Goal: Task Accomplishment & Management: Manage account settings

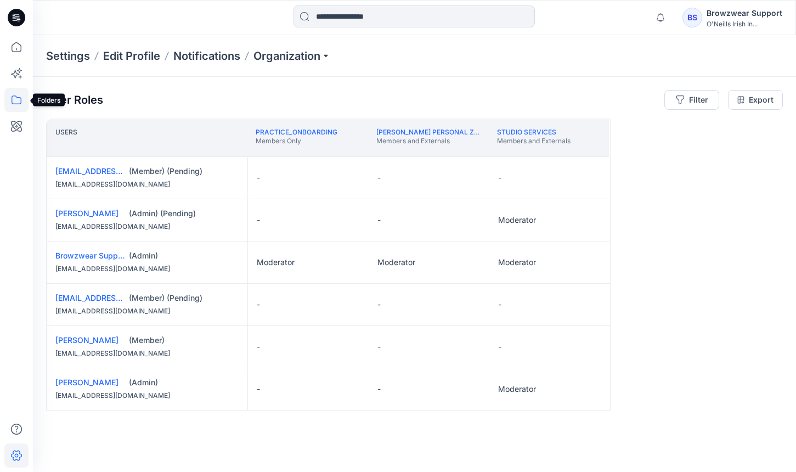
click at [21, 98] on icon at bounding box center [17, 99] width 10 height 9
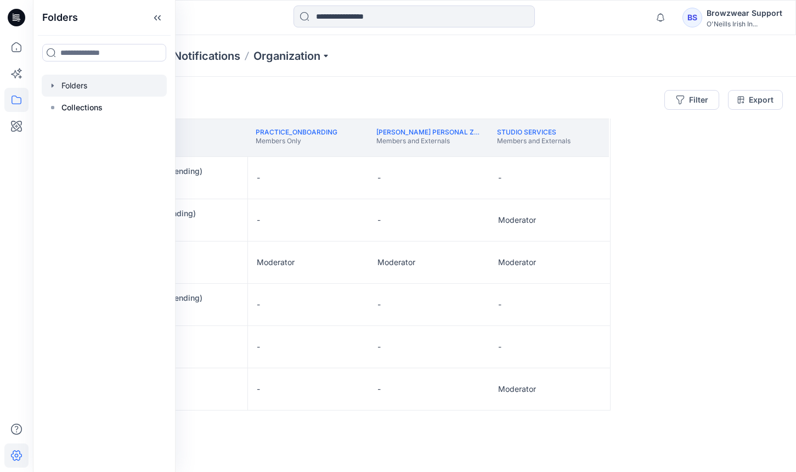
click at [82, 89] on div at bounding box center [104, 86] width 125 height 22
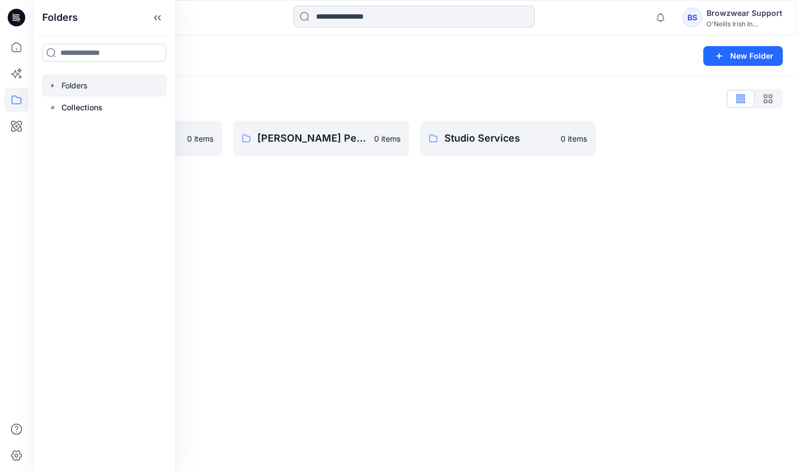
click at [470, 224] on div "Folders New Folder Folders List Practice_Onboarding 0 items [PERSON_NAME] Perso…" at bounding box center [414, 253] width 763 height 437
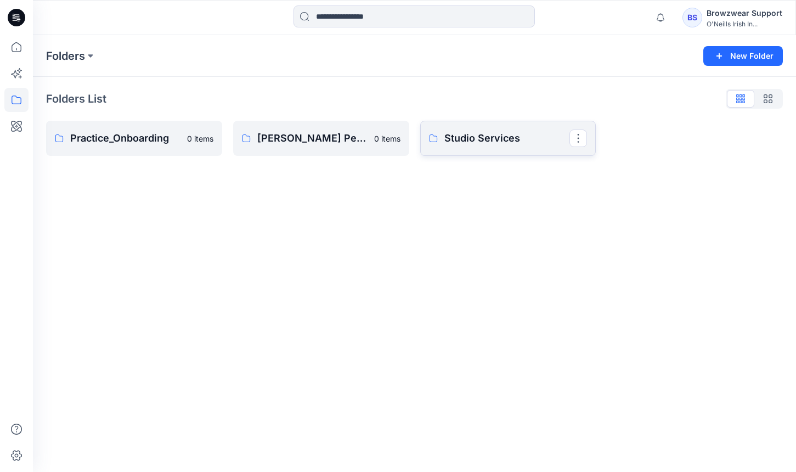
click at [502, 139] on p "Studio Services" at bounding box center [507, 138] width 126 height 15
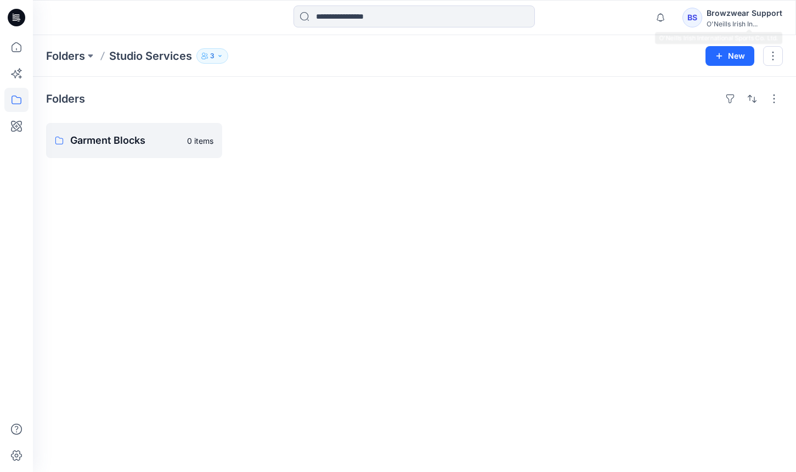
click at [750, 15] on div "Browzwear Support" at bounding box center [745, 13] width 76 height 13
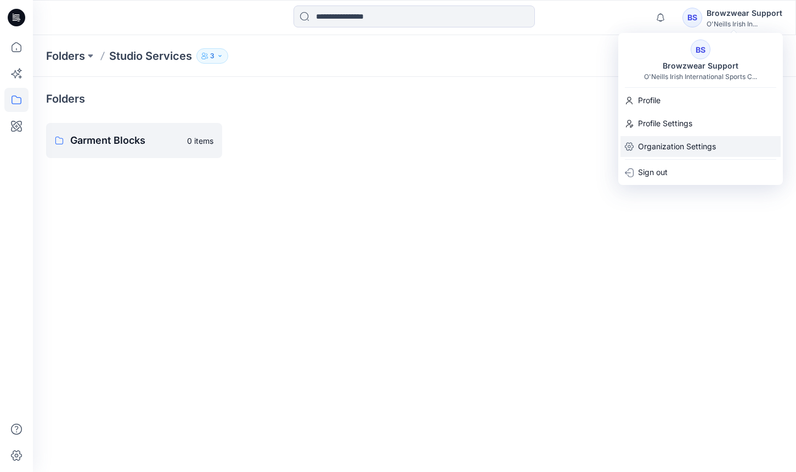
click at [689, 143] on p "Organization Settings" at bounding box center [677, 146] width 78 height 21
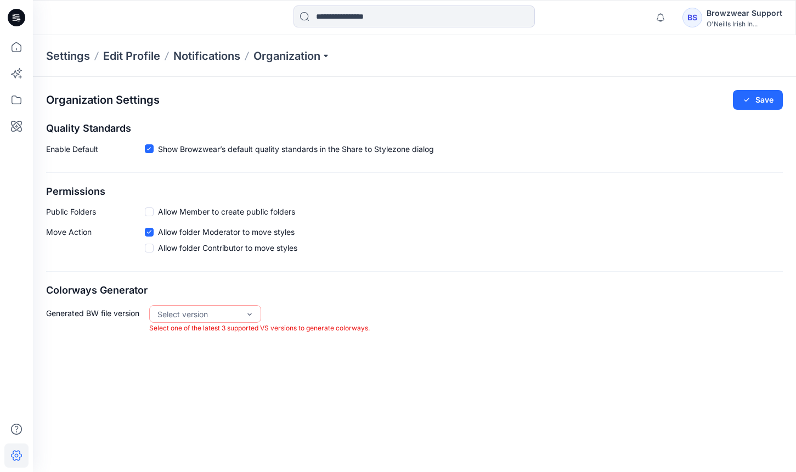
click at [145, 250] on span at bounding box center [149, 248] width 9 height 9
click at [198, 315] on div "Select version" at bounding box center [198, 314] width 82 height 12
click at [223, 335] on div "VS 2025.2" at bounding box center [205, 336] width 108 height 19
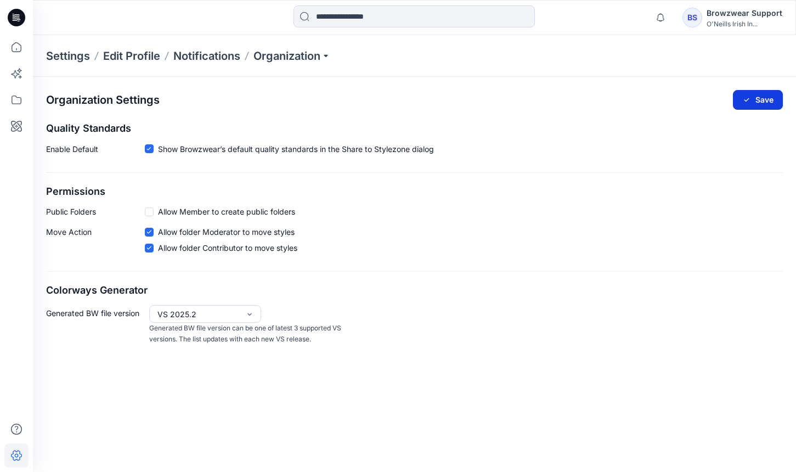
click at [753, 100] on button "Save" at bounding box center [758, 100] width 50 height 20
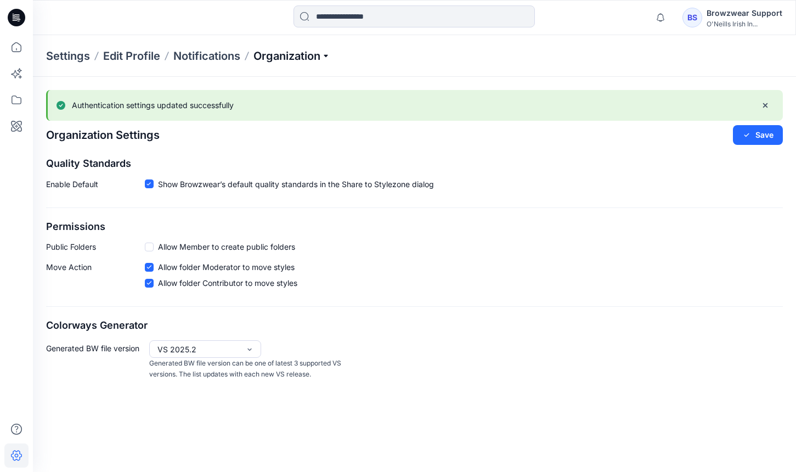
click at [299, 48] on p "Organization" at bounding box center [292, 55] width 77 height 15
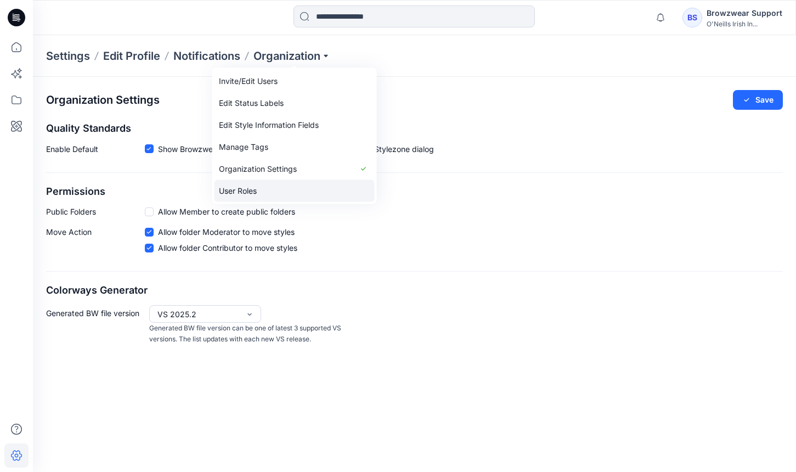
click at [262, 185] on link "User Roles" at bounding box center [295, 191] width 160 height 22
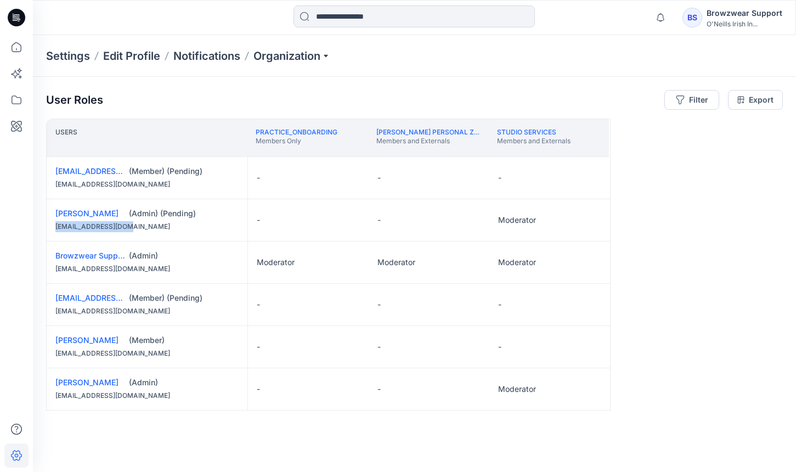
drag, startPoint x: 146, startPoint y: 222, endPoint x: 40, endPoint y: 223, distance: 106.5
click at [40, 223] on div "User Roles Filter Export Users Practice_Onboarding Members Only [PERSON_NAME] P…" at bounding box center [414, 259] width 763 height 365
copy div "[EMAIL_ADDRESS][DOMAIN_NAME]"
click at [298, 61] on p "Organization" at bounding box center [292, 55] width 77 height 15
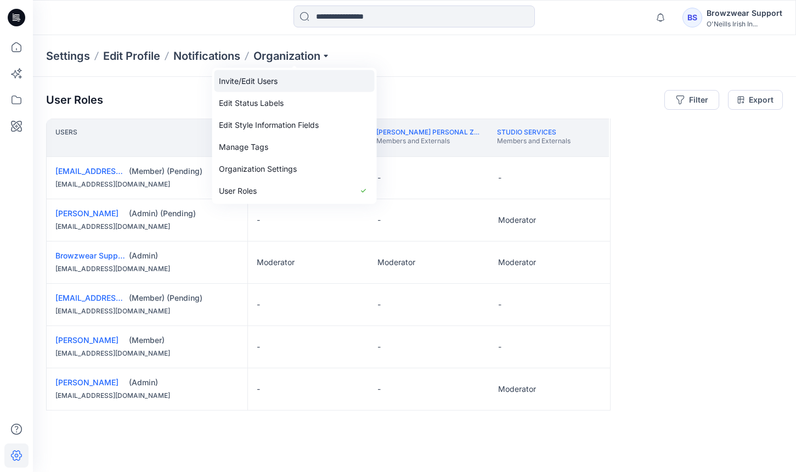
click at [313, 81] on link "Invite/Edit Users" at bounding box center [295, 81] width 160 height 22
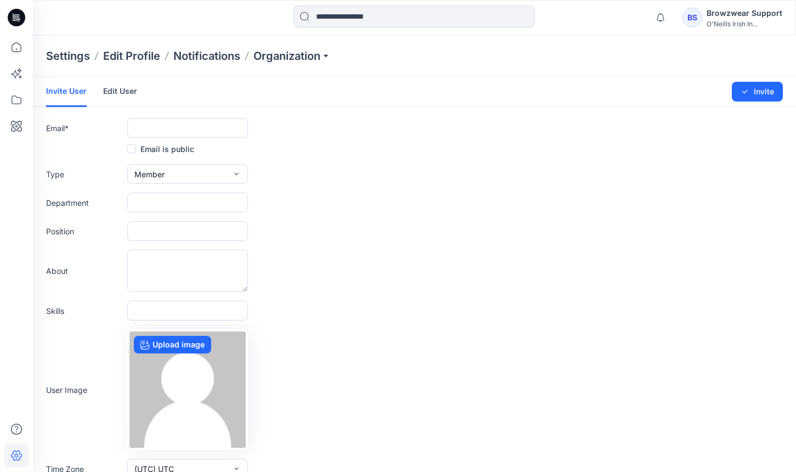
click at [119, 88] on link "Edit User" at bounding box center [120, 91] width 34 height 29
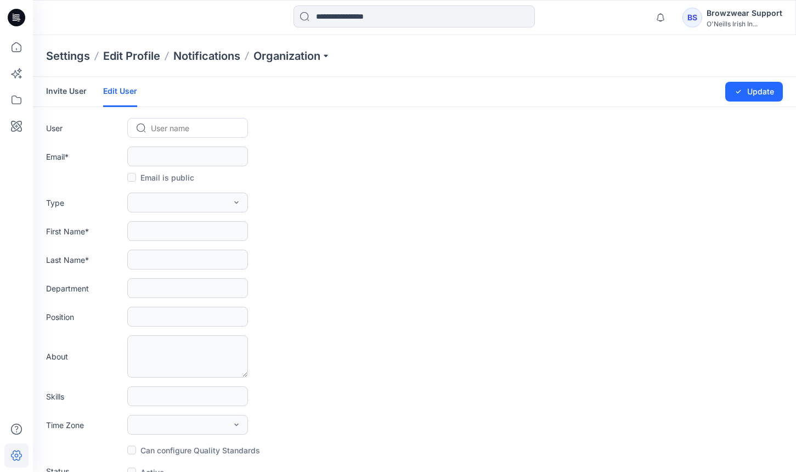
click at [207, 118] on form "Invite User Edit User Changes Saved Update User User name Email * Email is publ…" at bounding box center [414, 283] width 763 height 413
click at [205, 130] on div at bounding box center [194, 128] width 87 height 14
type input "******"
type input "**********"
type input "******"
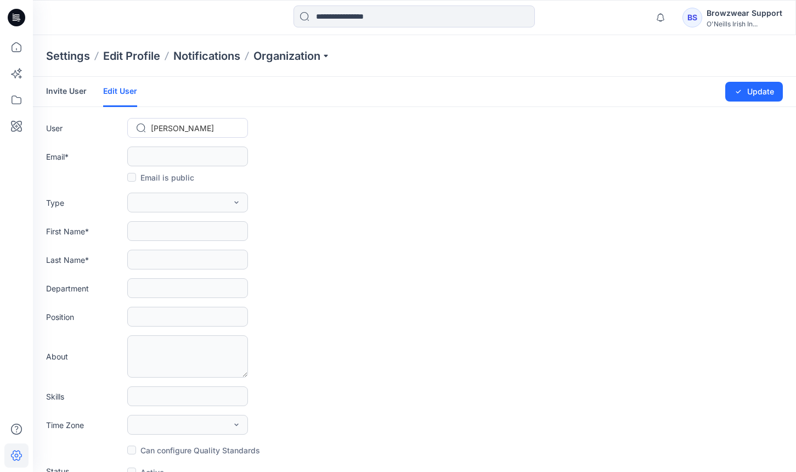
type input "******"
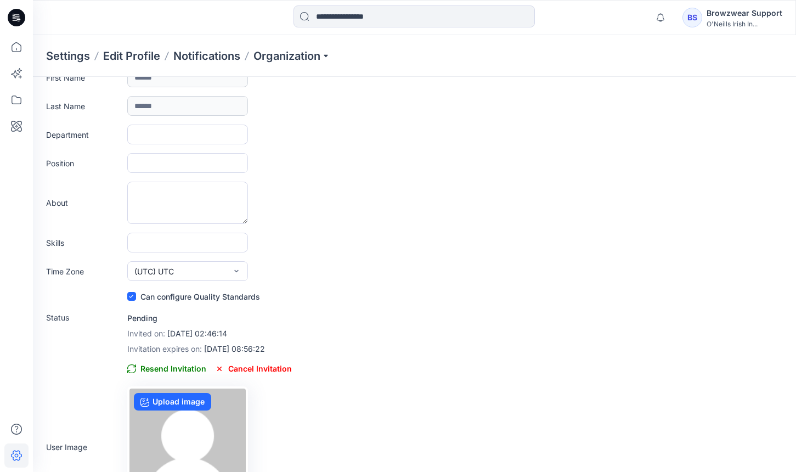
scroll to position [185, 0]
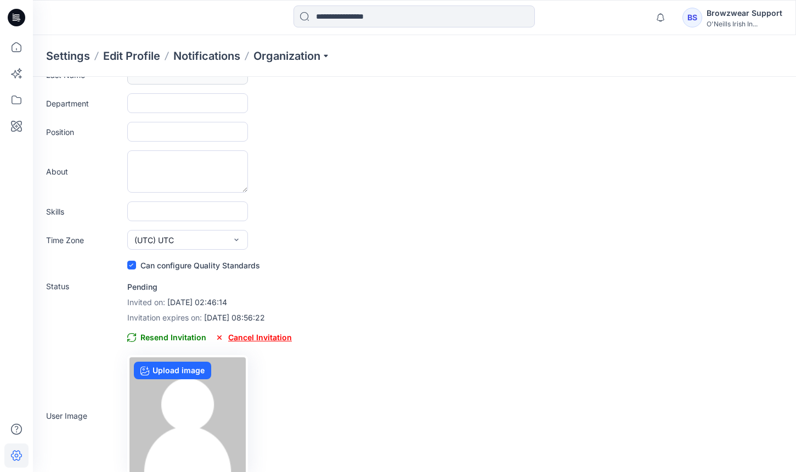
click at [267, 337] on span "Cancel Invitation" at bounding box center [253, 337] width 77 height 13
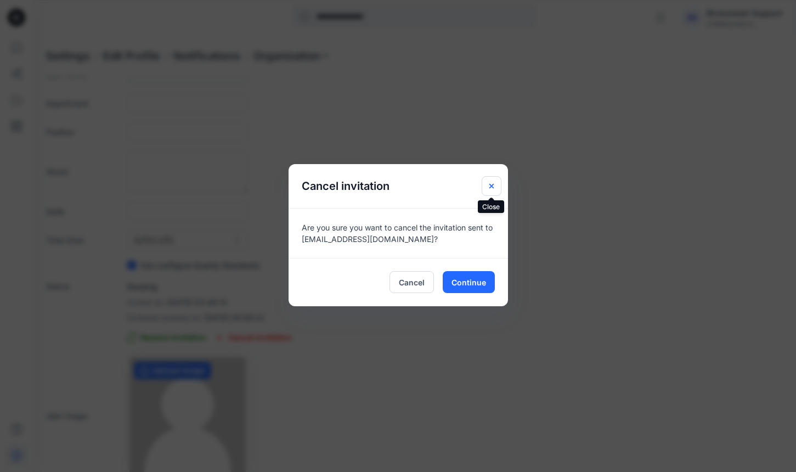
click at [491, 188] on icon "Close" at bounding box center [491, 186] width 9 height 9
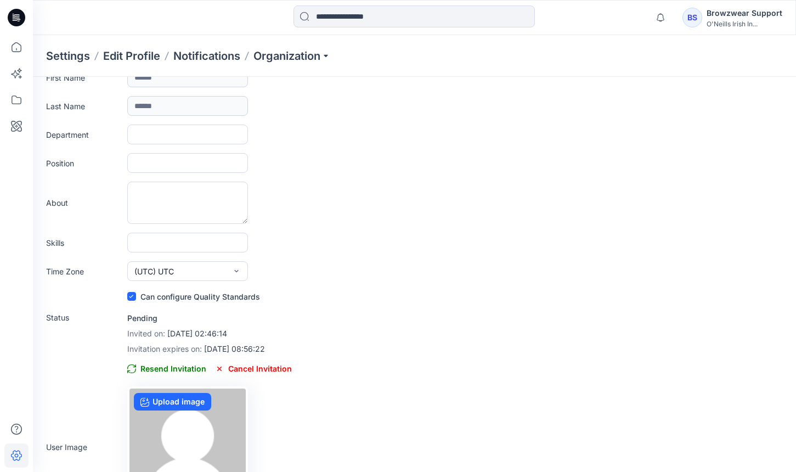
scroll to position [160, 0]
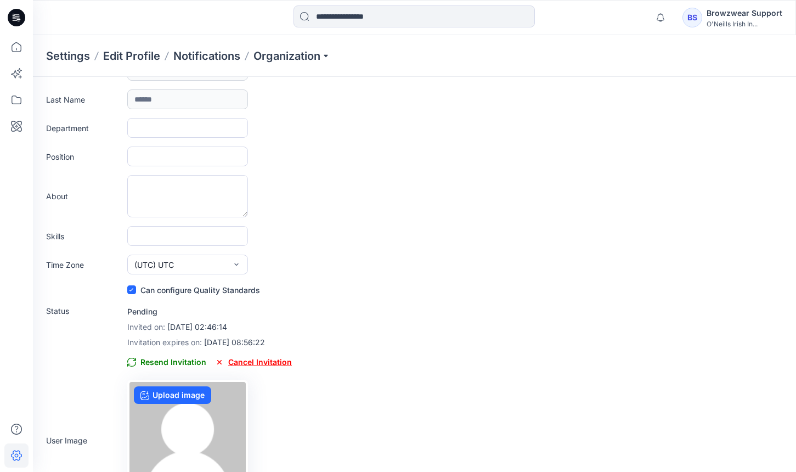
click at [268, 362] on span "Cancel Invitation" at bounding box center [253, 362] width 77 height 13
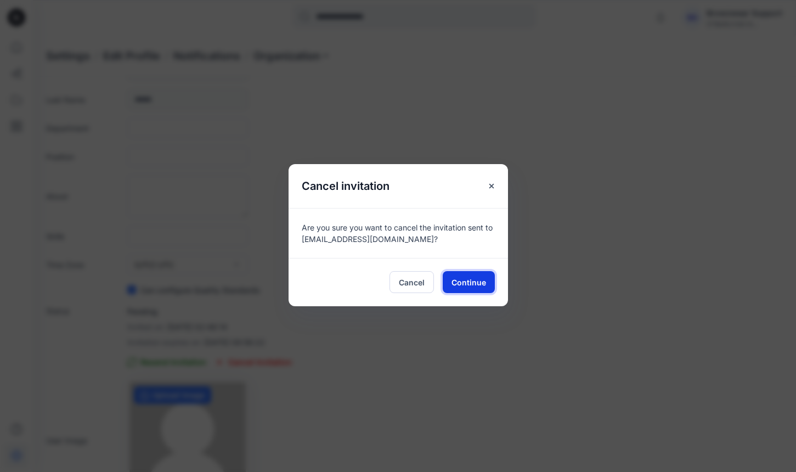
click at [463, 278] on span "Continue" at bounding box center [469, 283] width 35 height 12
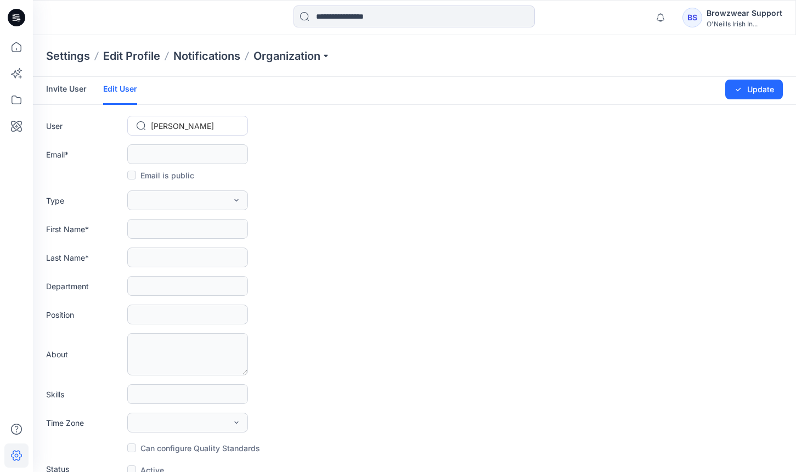
scroll to position [0, 0]
click at [306, 49] on p "Organization" at bounding box center [292, 55] width 77 height 15
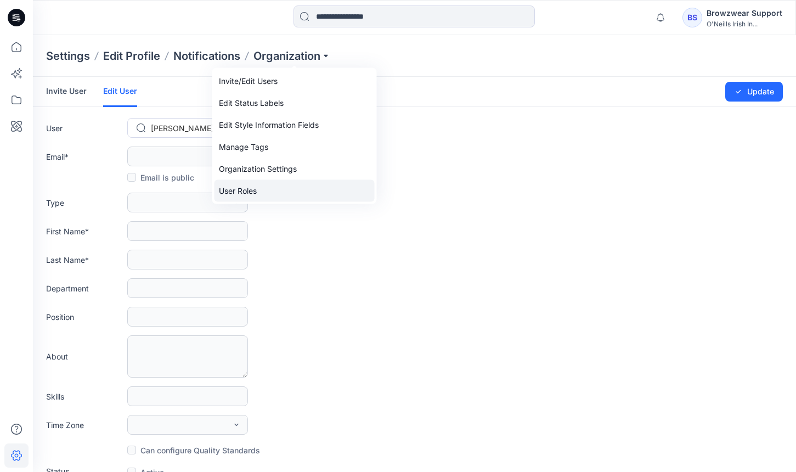
click at [289, 188] on link "User Roles" at bounding box center [295, 191] width 160 height 22
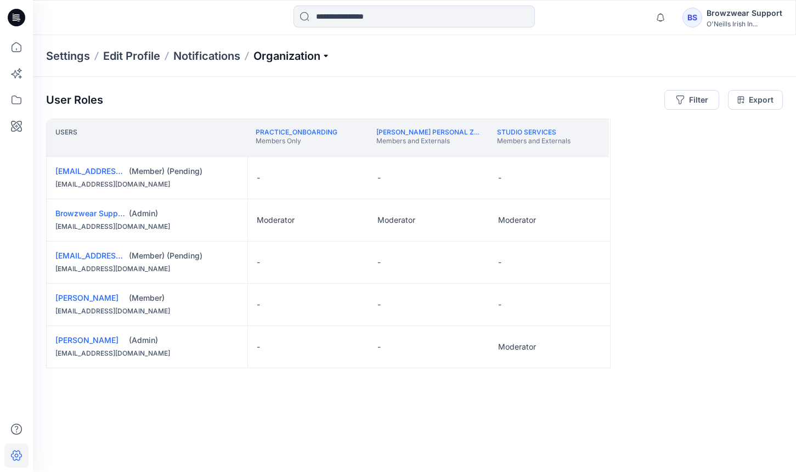
click at [297, 57] on p "Organization" at bounding box center [292, 55] width 77 height 15
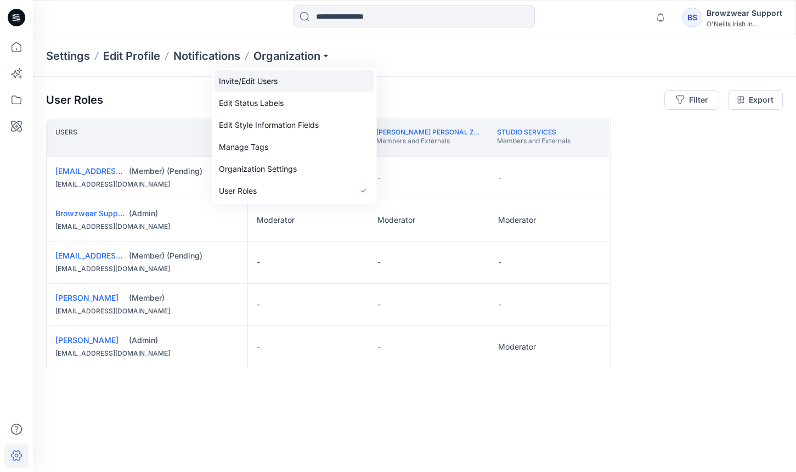
click at [289, 80] on link "Invite/Edit Users" at bounding box center [295, 81] width 160 height 22
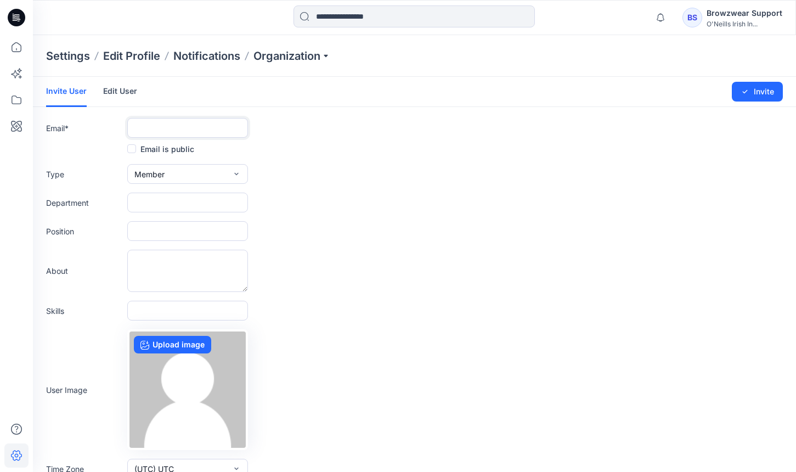
click at [185, 134] on input "text" at bounding box center [187, 128] width 121 height 20
click at [413, 184] on form "Invite User Edit User Changes Saved Invite Email * Email is public Type Member …" at bounding box center [414, 289] width 763 height 424
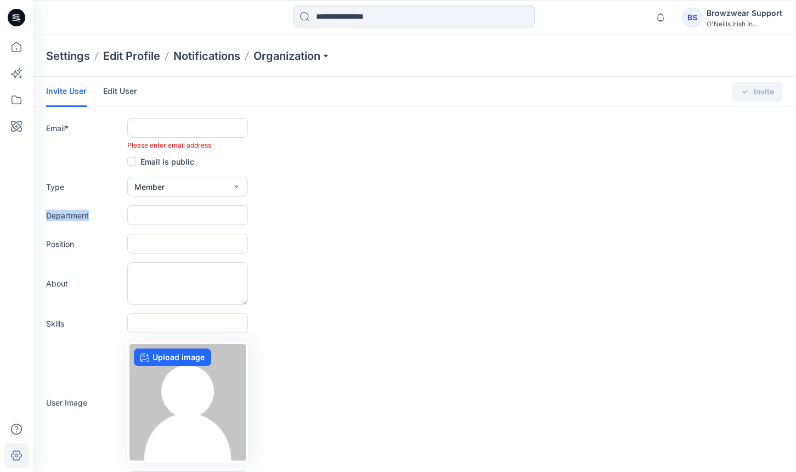
click at [413, 184] on div "Type Member External Member Admin" at bounding box center [414, 187] width 737 height 20
click at [165, 125] on input "text" at bounding box center [187, 128] width 121 height 20
paste input "**********"
type input "**********"
click at [326, 131] on div "**********" at bounding box center [414, 134] width 737 height 32
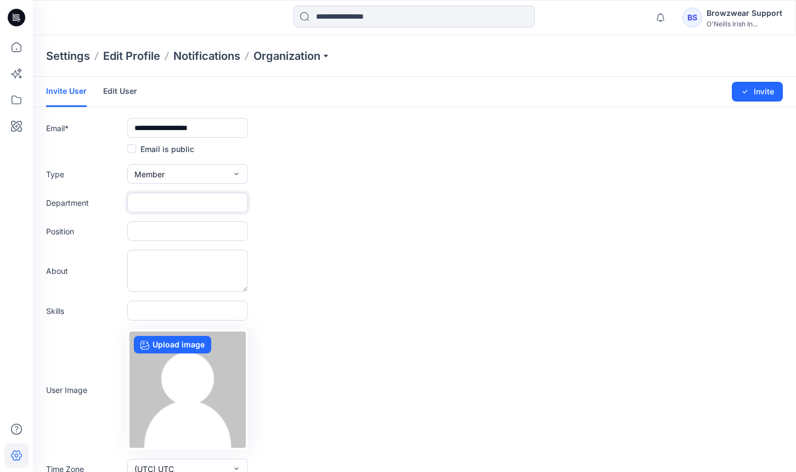
click at [182, 201] on input "text" at bounding box center [187, 203] width 121 height 20
click at [195, 173] on button "Member" at bounding box center [187, 174] width 121 height 20
drag, startPoint x: 182, startPoint y: 228, endPoint x: 182, endPoint y: 239, distance: 11.0
click at [182, 239] on div "External Member Admin" at bounding box center [187, 221] width 121 height 70
click at [182, 239] on button "Admin" at bounding box center [187, 243] width 116 height 22
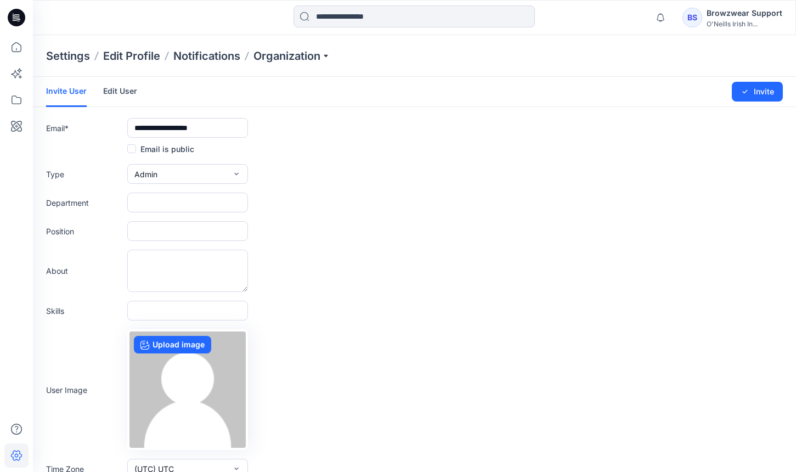
click at [329, 211] on div "Department" at bounding box center [414, 203] width 737 height 20
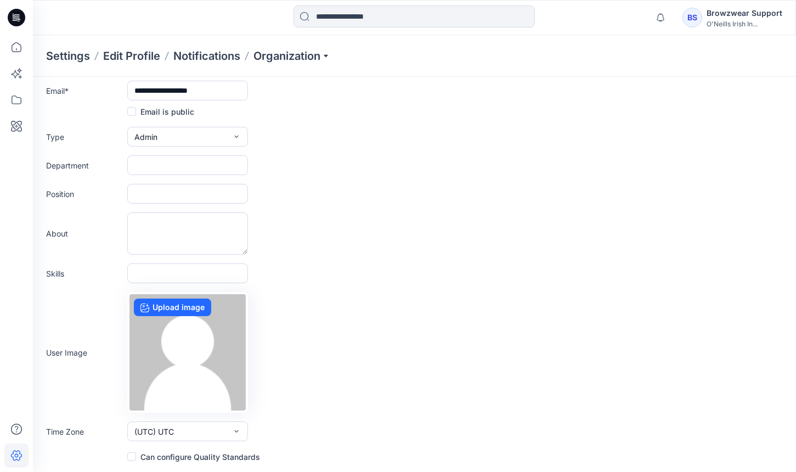
click at [140, 453] on label "Can configure Quality Standards" at bounding box center [193, 456] width 133 height 13
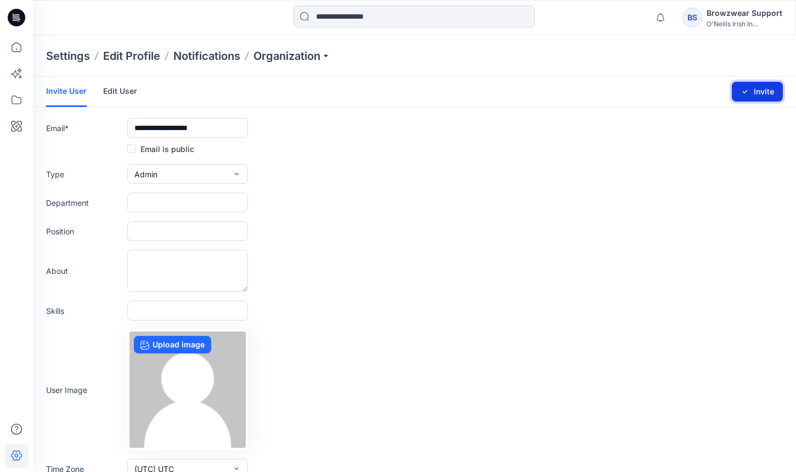
click at [758, 89] on button "Invite" at bounding box center [757, 92] width 51 height 20
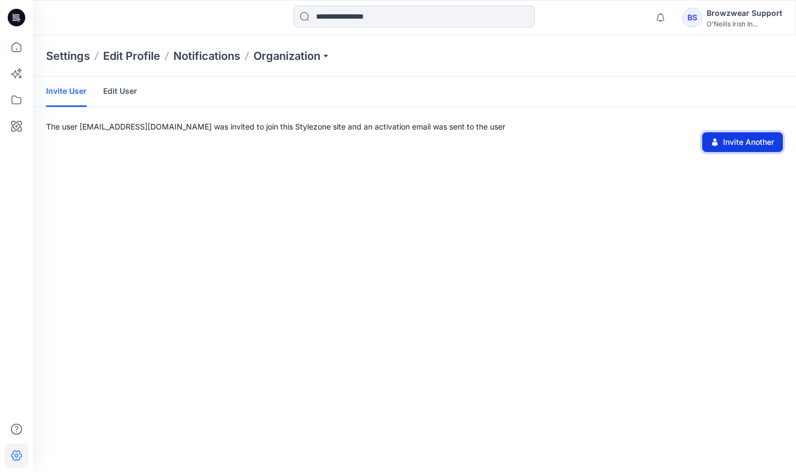
click at [735, 141] on button "Invite Another" at bounding box center [742, 142] width 81 height 20
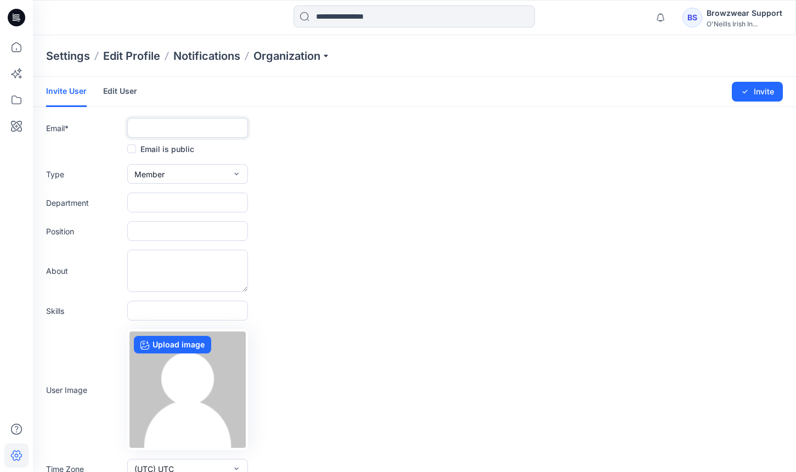
click at [202, 132] on input "text" at bounding box center [187, 128] width 121 height 20
type input "**********"
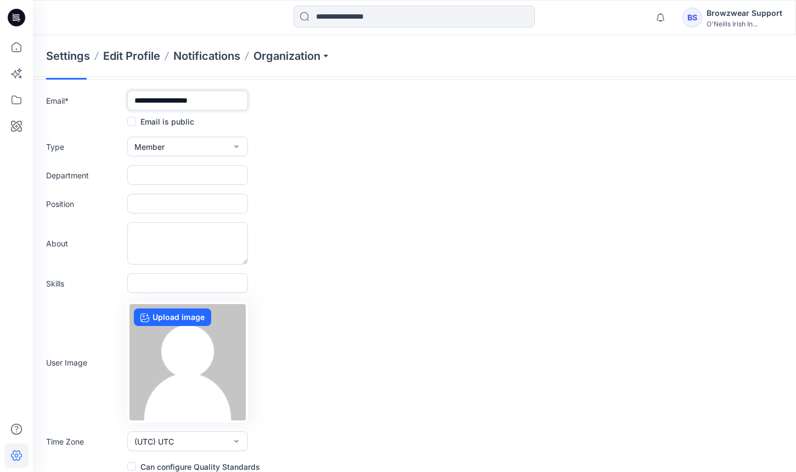
scroll to position [37, 0]
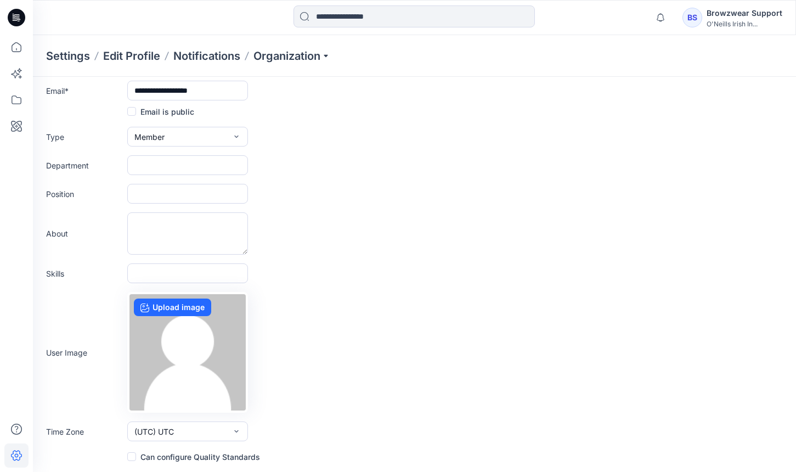
click at [138, 457] on label "Can configure Quality Standards" at bounding box center [193, 456] width 133 height 13
click at [317, 57] on p "Organization" at bounding box center [292, 55] width 77 height 15
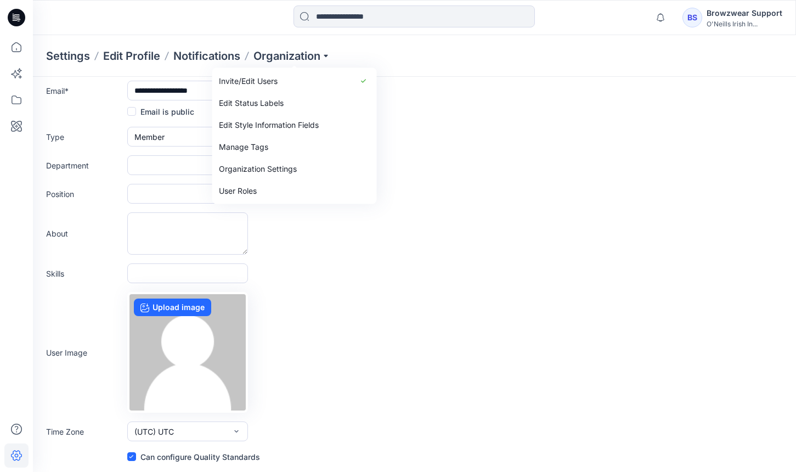
click at [744, 184] on div "Position" at bounding box center [414, 194] width 737 height 20
click at [192, 91] on input "**********" at bounding box center [187, 91] width 121 height 20
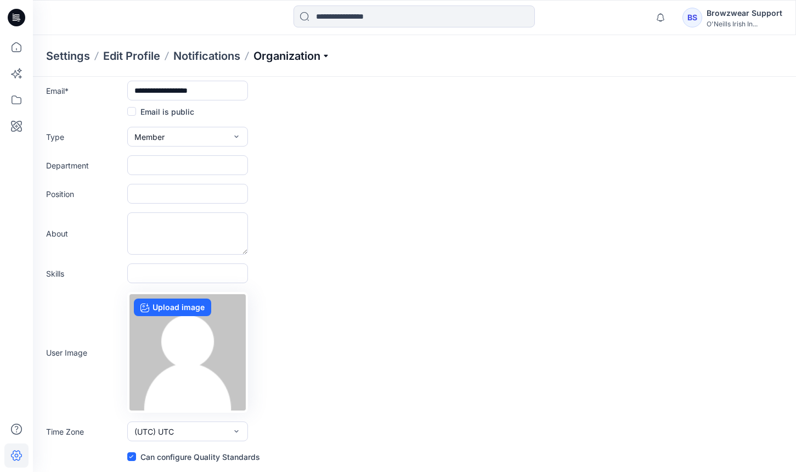
click at [301, 60] on p "Organization" at bounding box center [292, 55] width 77 height 15
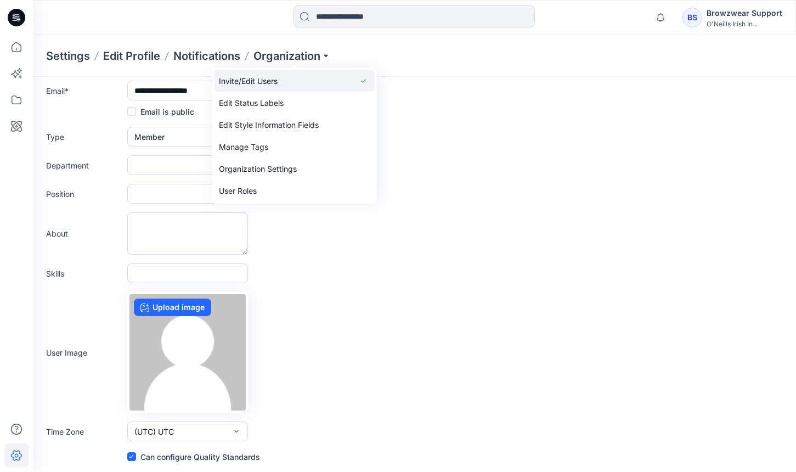
click at [296, 86] on link "Invite/Edit Users" at bounding box center [295, 81] width 160 height 22
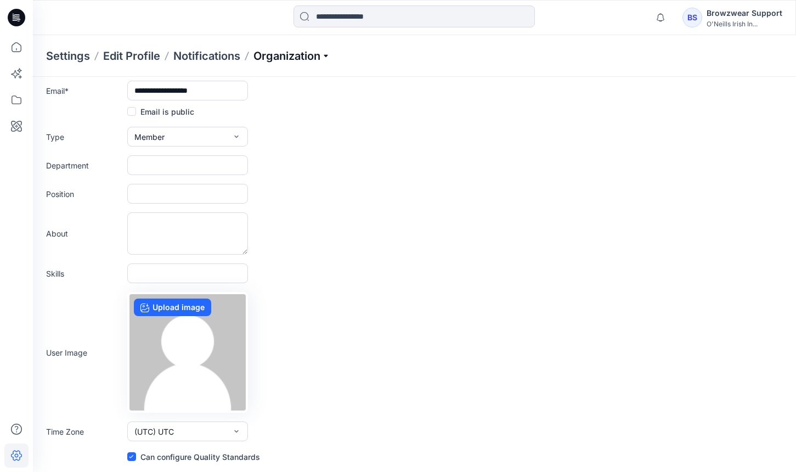
click at [298, 59] on p "Organization" at bounding box center [292, 55] width 77 height 15
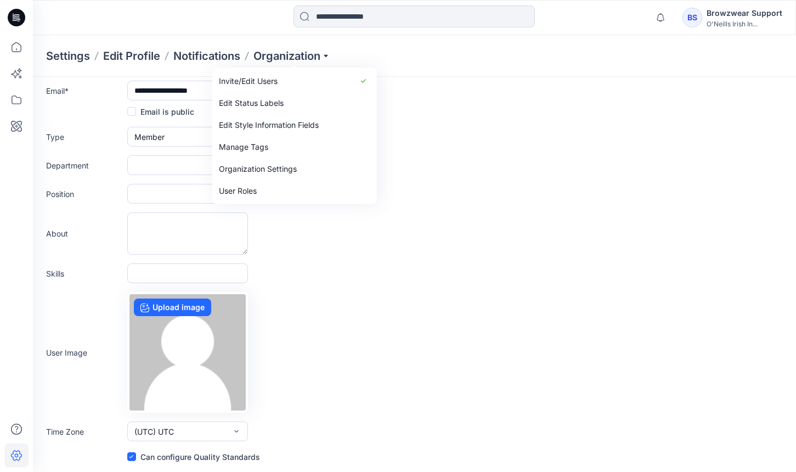
scroll to position [0, 0]
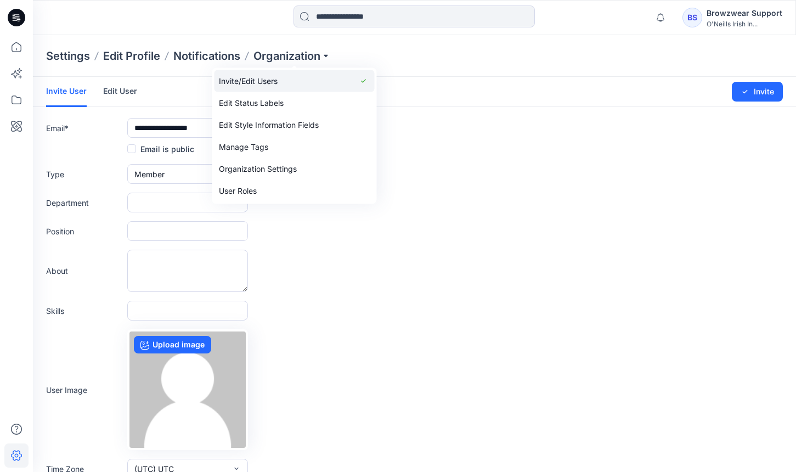
click at [330, 81] on link "Invite/Edit Users" at bounding box center [295, 81] width 160 height 22
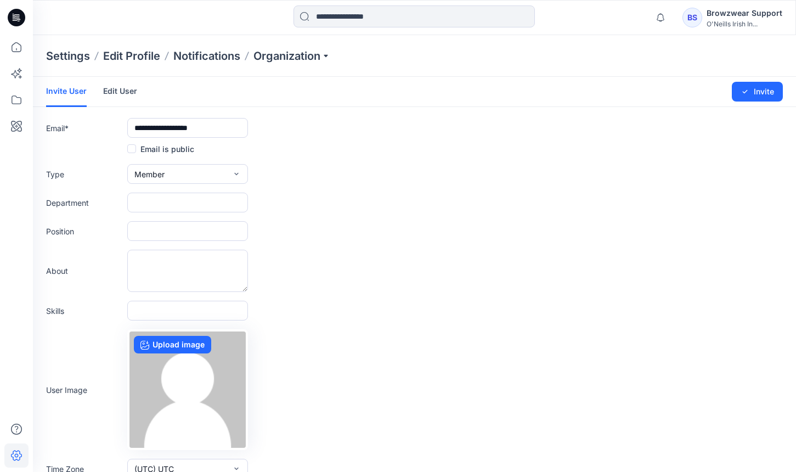
click at [129, 97] on link "Edit User" at bounding box center [120, 91] width 34 height 29
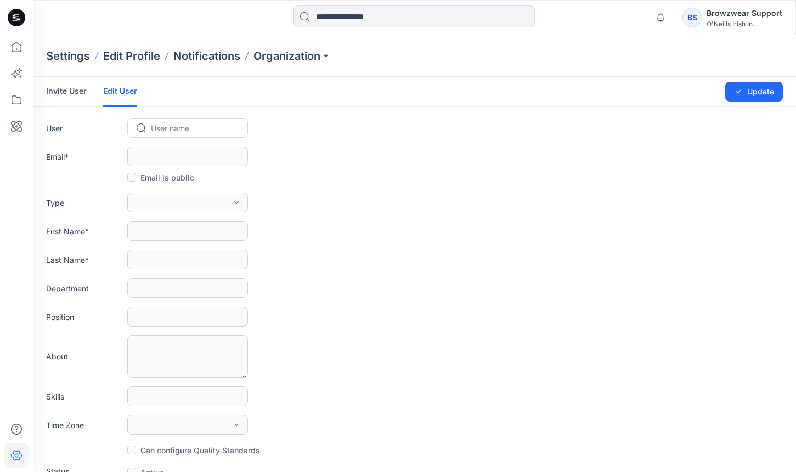
click at [204, 129] on div at bounding box center [194, 128] width 87 height 14
type input "***"
type input "**********"
type input "******"
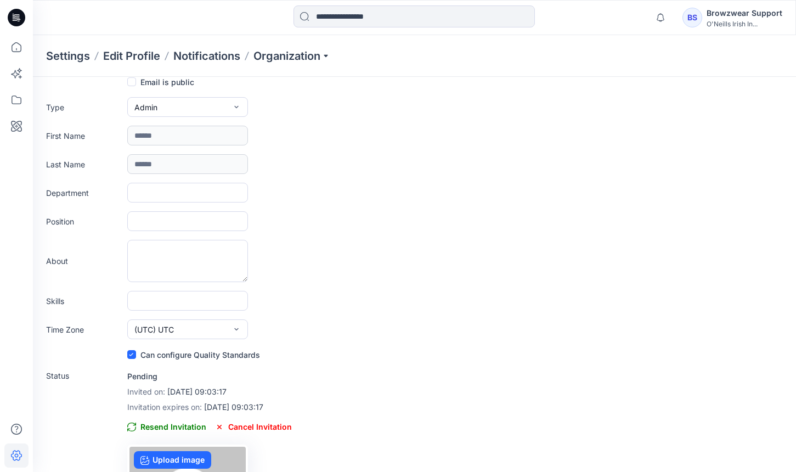
scroll to position [180, 0]
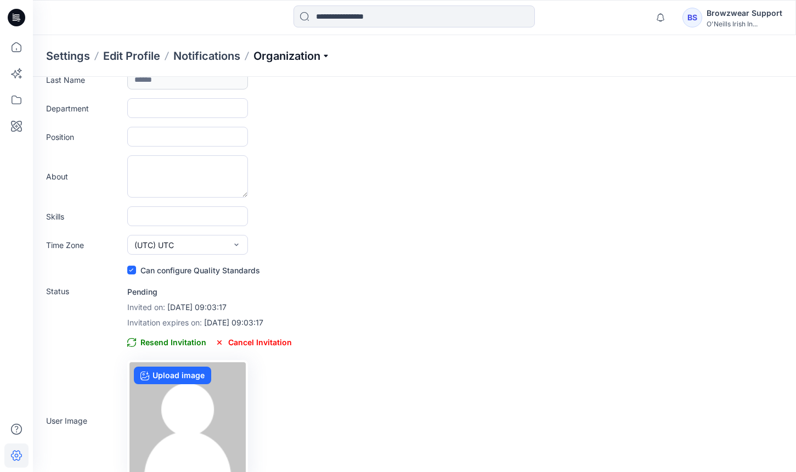
click at [291, 53] on p "Organization" at bounding box center [292, 55] width 77 height 15
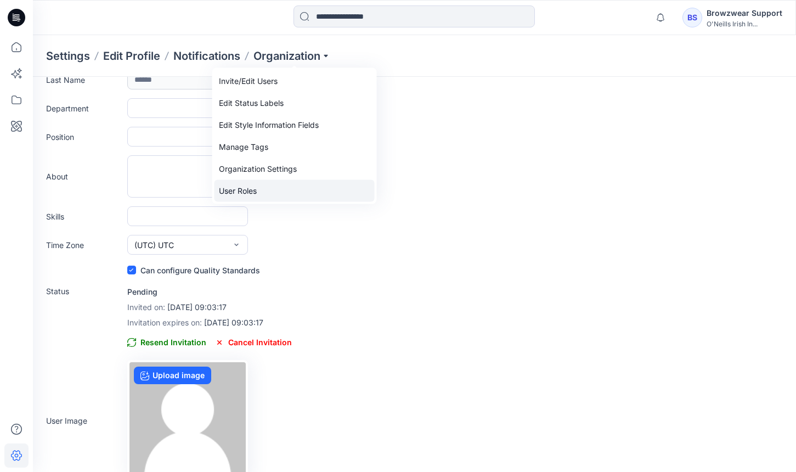
click at [266, 186] on link "User Roles" at bounding box center [295, 191] width 160 height 22
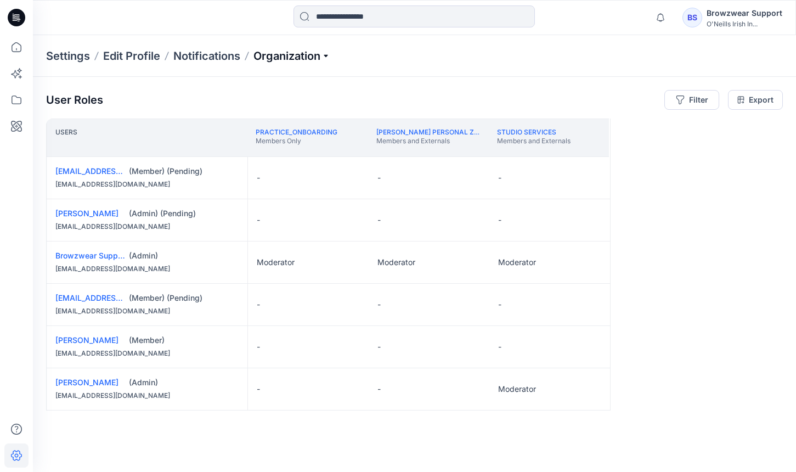
click at [292, 57] on p "Organization" at bounding box center [292, 55] width 77 height 15
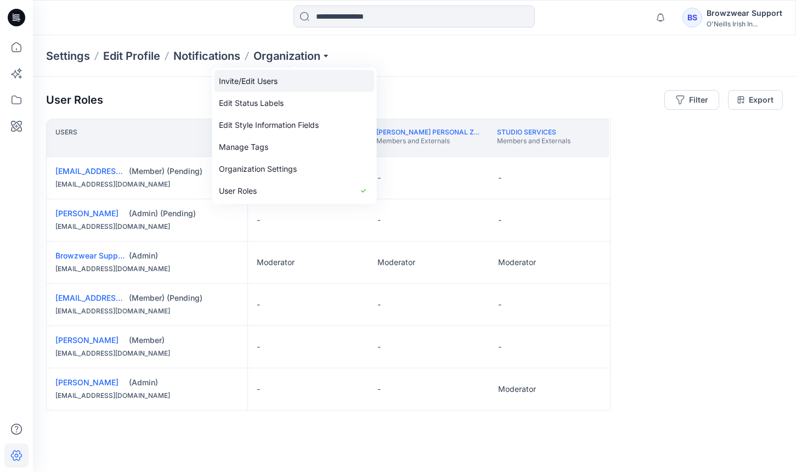
click at [290, 82] on link "Invite/Edit Users" at bounding box center [295, 81] width 160 height 22
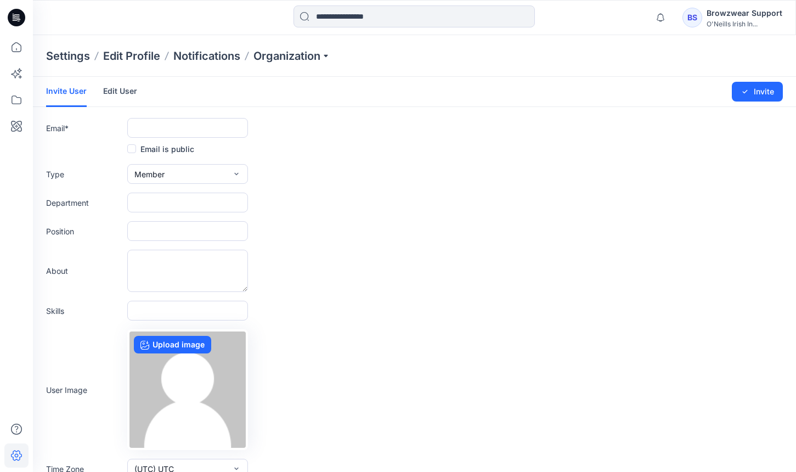
click at [107, 95] on link "Edit User" at bounding box center [120, 91] width 34 height 29
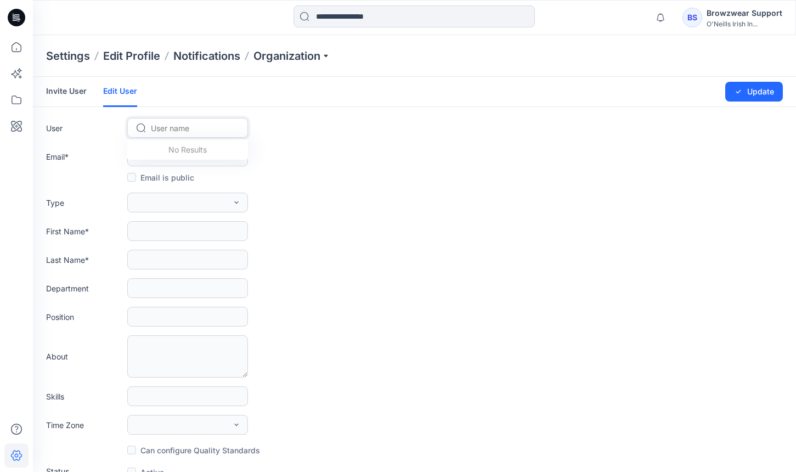
click at [184, 134] on div "User name" at bounding box center [194, 128] width 89 height 16
type input "******"
click at [198, 152] on span "[PERSON_NAME]" at bounding box center [184, 151] width 63 height 12
type input "**********"
type input "******"
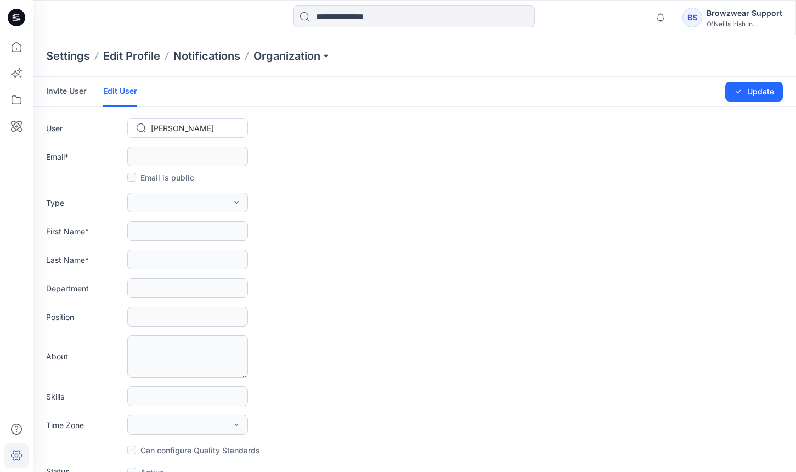
type input "******"
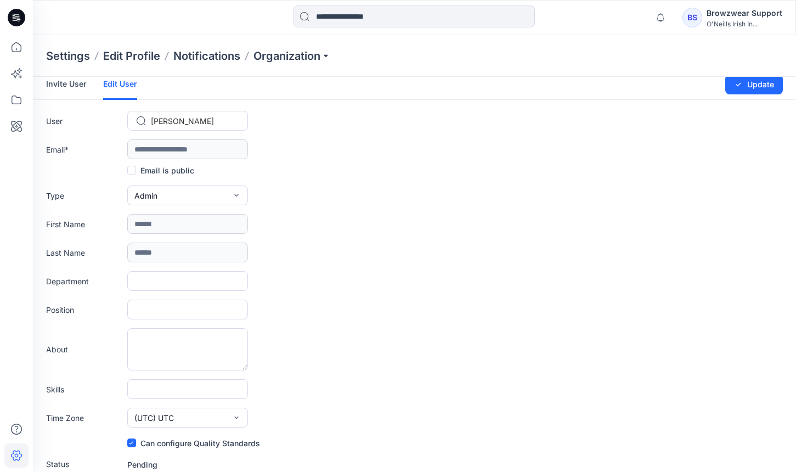
scroll to position [7, 0]
click at [722, 20] on div "O'Neills Irish In..." at bounding box center [745, 24] width 76 height 8
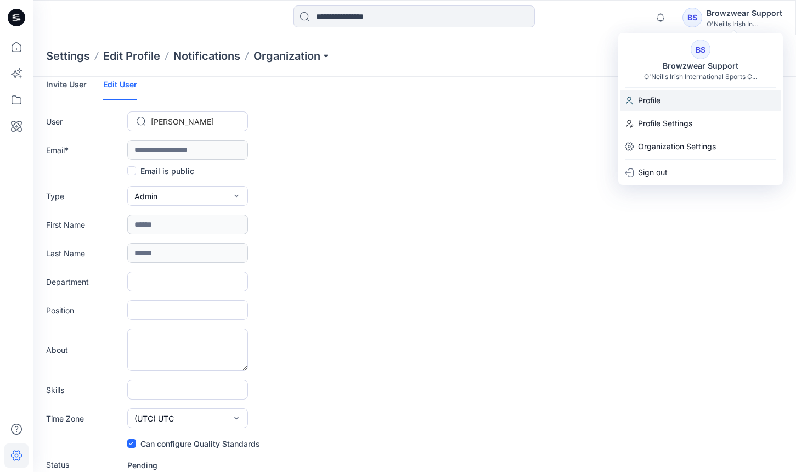
click at [684, 99] on div "Profile" at bounding box center [701, 100] width 160 height 21
